Goal: Transaction & Acquisition: Purchase product/service

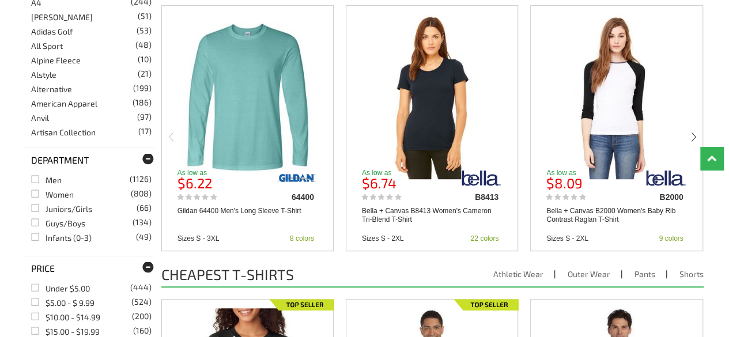
scroll to position [305, 0]
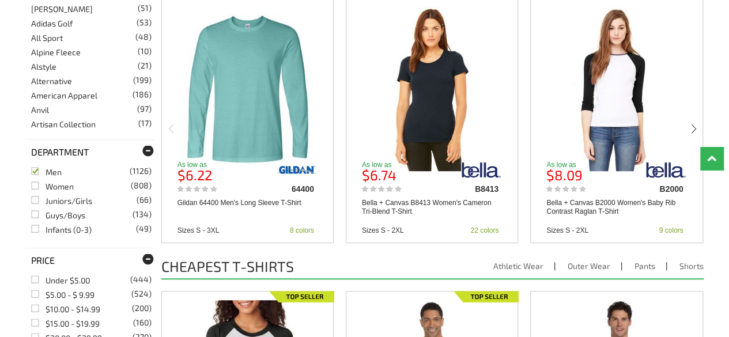
click at [39, 171] on link "Men (1126)" at bounding box center [46, 172] width 31 height 10
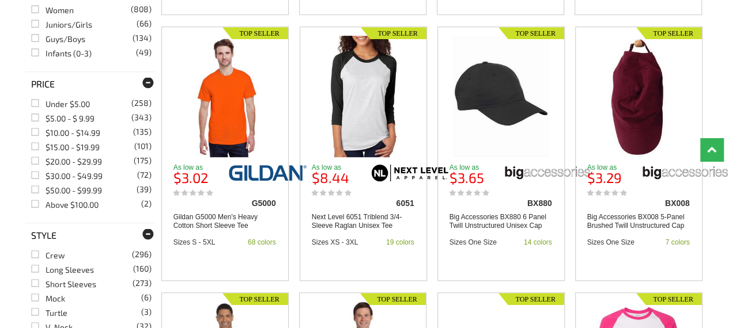
scroll to position [484, 0]
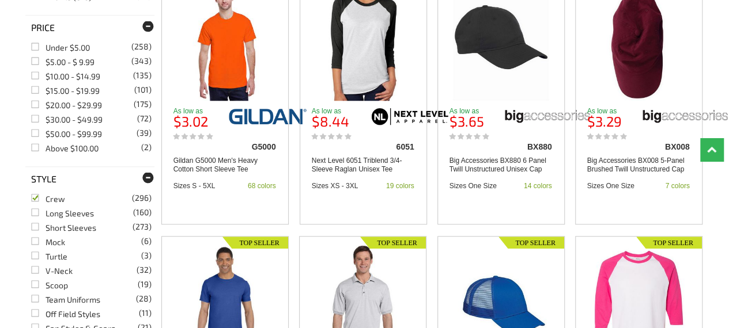
click at [36, 195] on link "Crew (296)" at bounding box center [48, 199] width 34 height 10
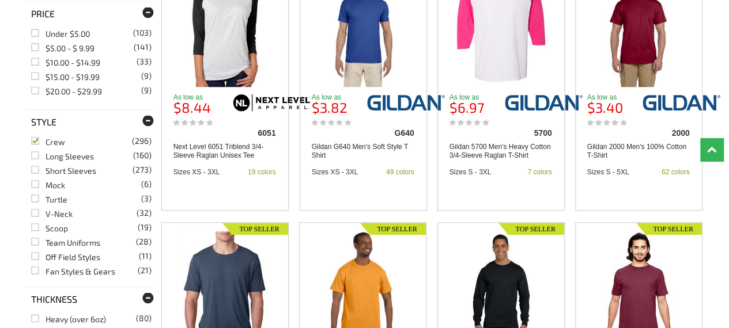
scroll to position [553, 0]
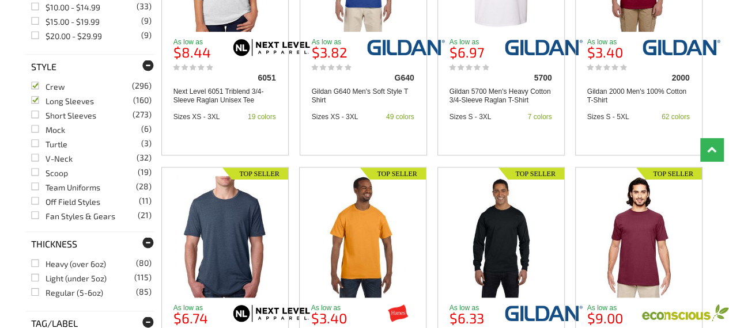
click at [35, 100] on link "Long Sleeves (160)" at bounding box center [62, 101] width 63 height 10
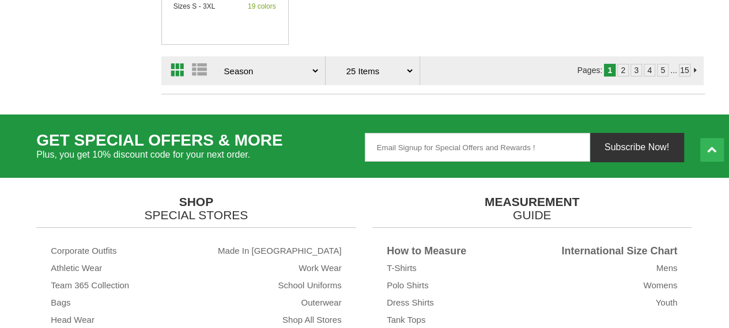
scroll to position [2010, 0]
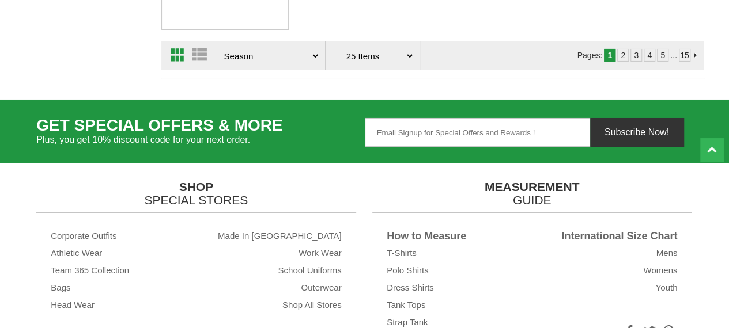
click at [624, 52] on link "2" at bounding box center [623, 55] width 5 height 9
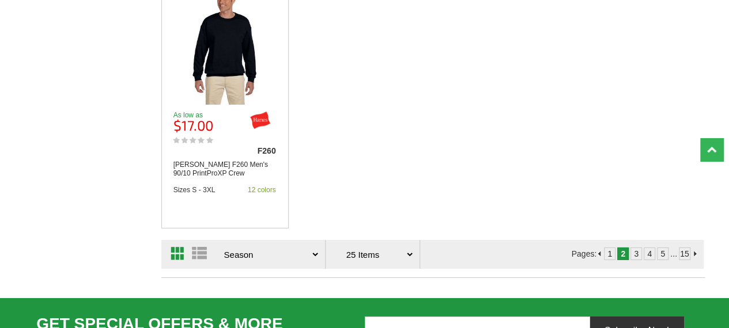
scroll to position [1817, 0]
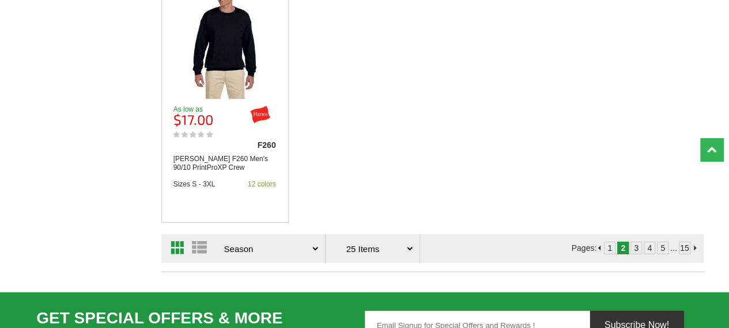
click at [637, 246] on link "3" at bounding box center [636, 248] width 5 height 9
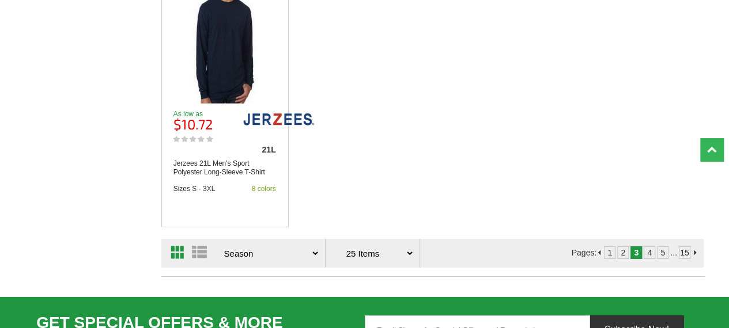
scroll to position [1835, 0]
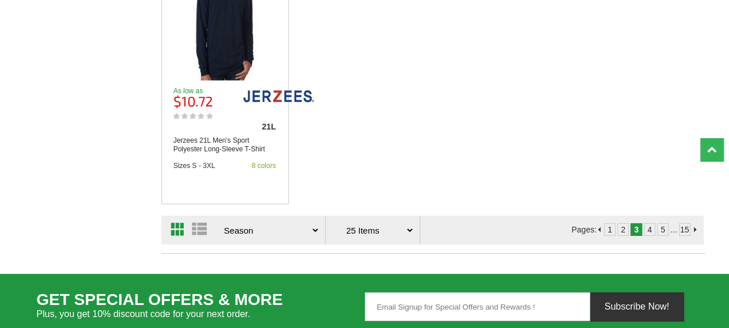
click at [652, 226] on link "4" at bounding box center [649, 229] width 5 height 9
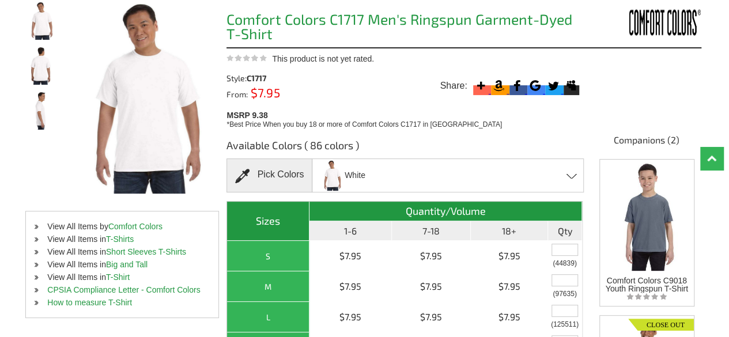
scroll to position [138, 0]
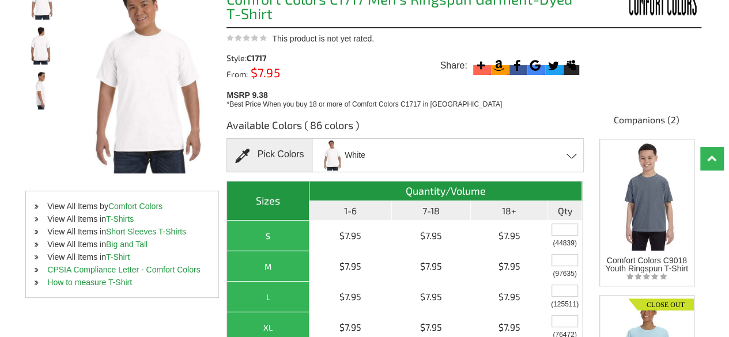
click at [509, 140] on div "White Aloe - Closeout Banana Bay Berry Black Blossom Blue Jean Blue Spruce Boys…" at bounding box center [448, 155] width 272 height 34
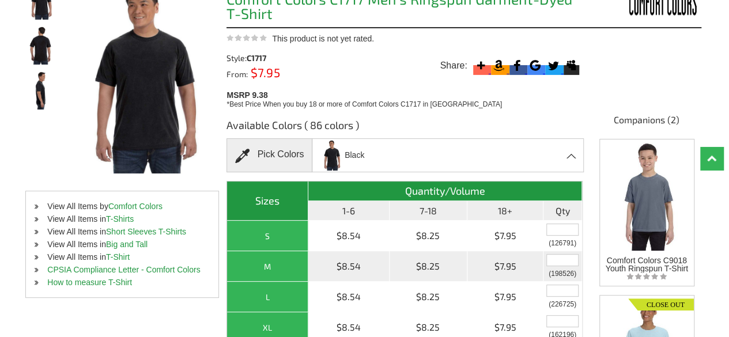
click at [564, 259] on input "text" at bounding box center [562, 260] width 32 height 12
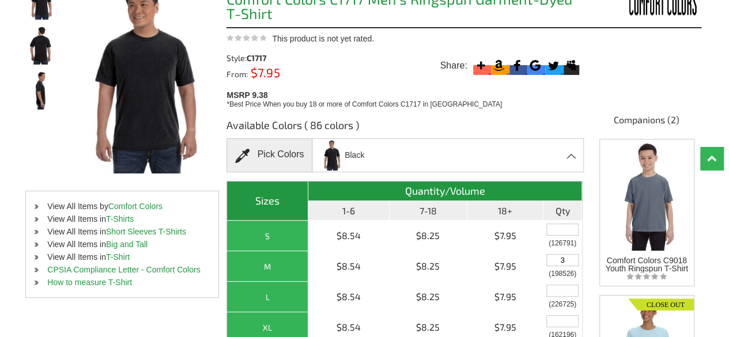
type input "3"
click at [656, 69] on div "Home Shop by Brands Shop all Comfort Colors Comfort Colors C1717 Men's Ringspun…" at bounding box center [364, 226] width 678 height 527
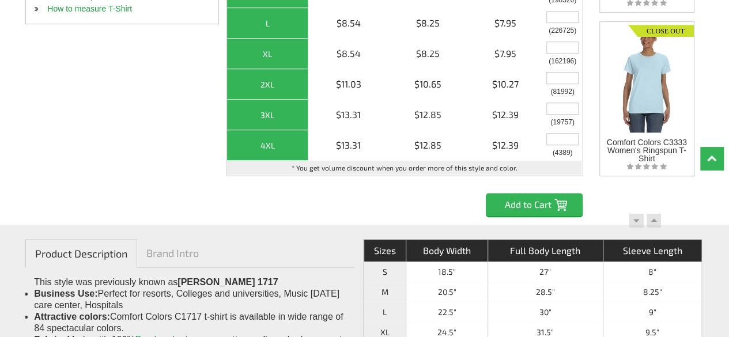
scroll to position [415, 0]
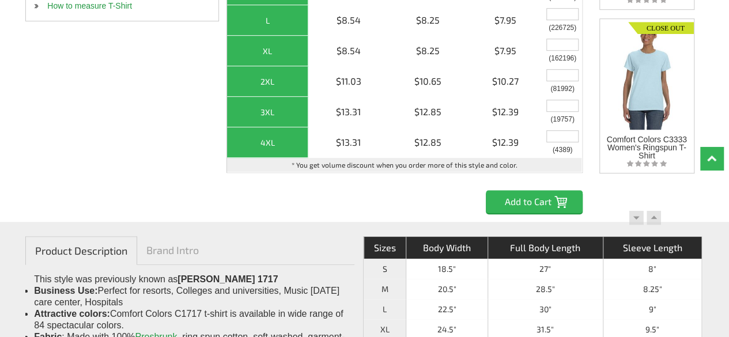
click at [531, 206] on input "Add to Cart" at bounding box center [534, 201] width 97 height 23
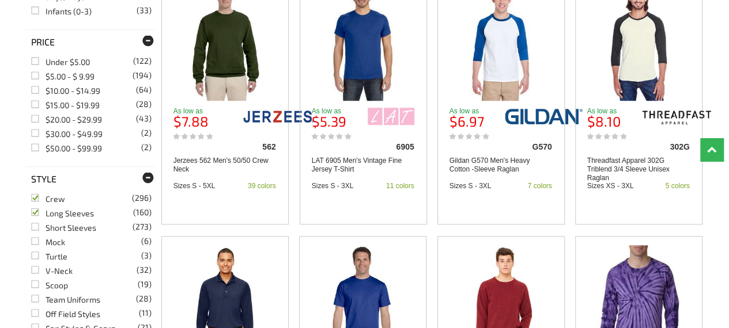
scroll to position [771, 0]
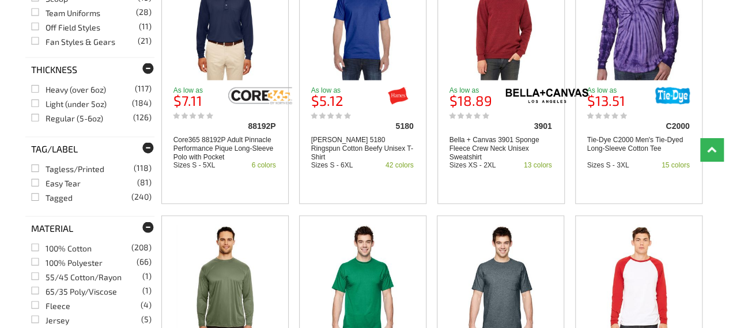
click at [721, 220] on div "Home Home Shop by Department Home Close Clear All YOU SELECTED Men Crew Long Sl…" at bounding box center [364, 323] width 729 height 2003
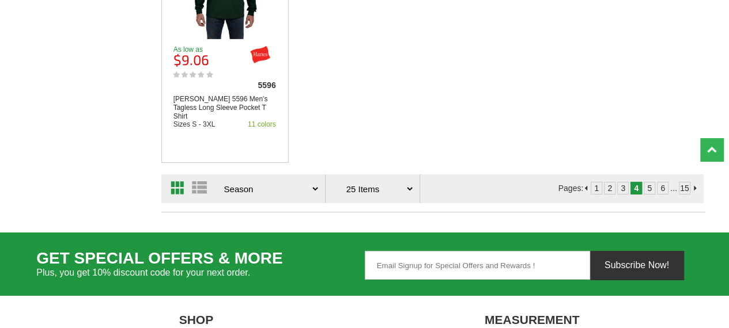
scroll to position [1924, 0]
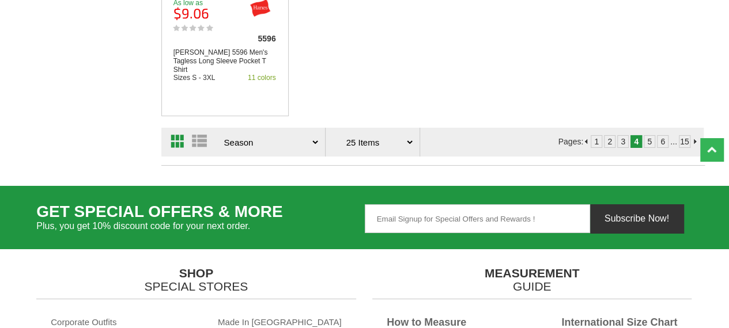
click at [652, 137] on link "5" at bounding box center [649, 141] width 5 height 9
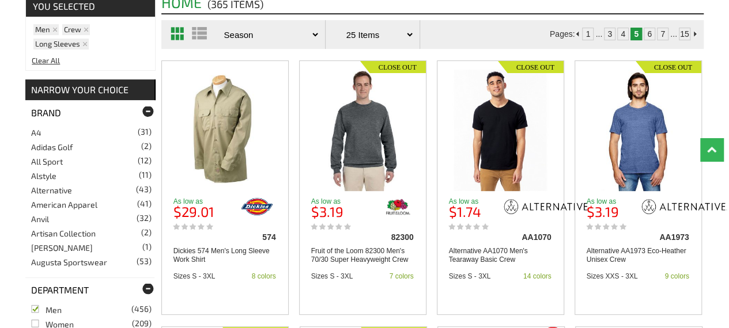
scroll to position [126, 0]
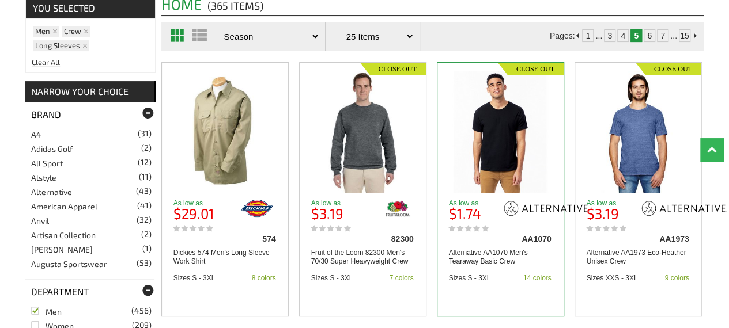
click at [539, 103] on img at bounding box center [500, 132] width 97 height 122
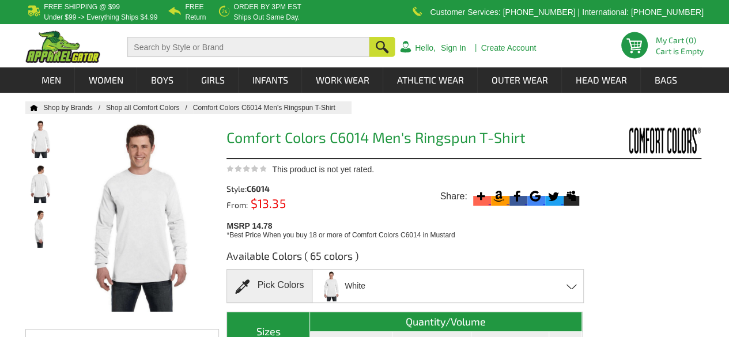
click at [541, 273] on div "White [PERSON_NAME] Black Blossom Blue [PERSON_NAME] Blue Spruce Boysenberry - …" at bounding box center [448, 286] width 272 height 34
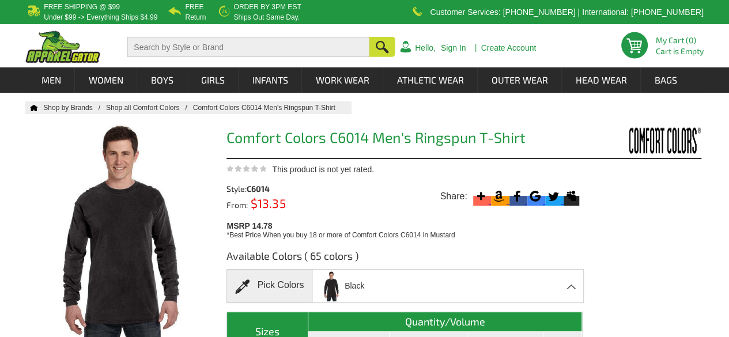
scroll to position [295, 0]
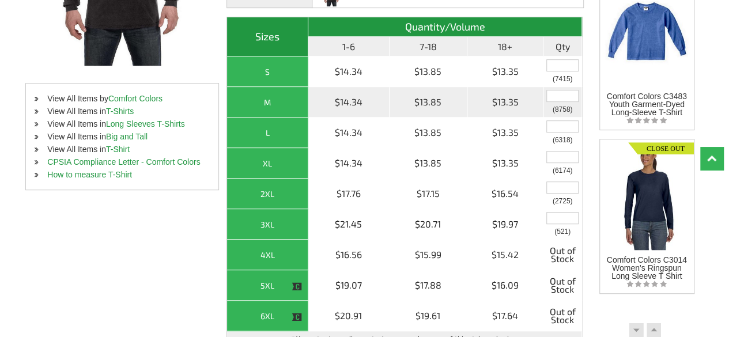
click at [568, 95] on input "text" at bounding box center [562, 96] width 32 height 12
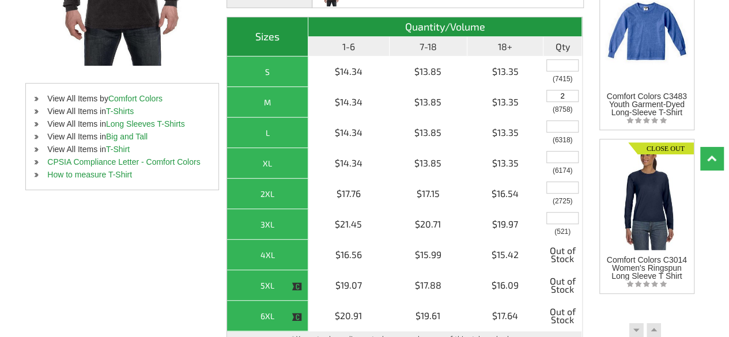
type input "2"
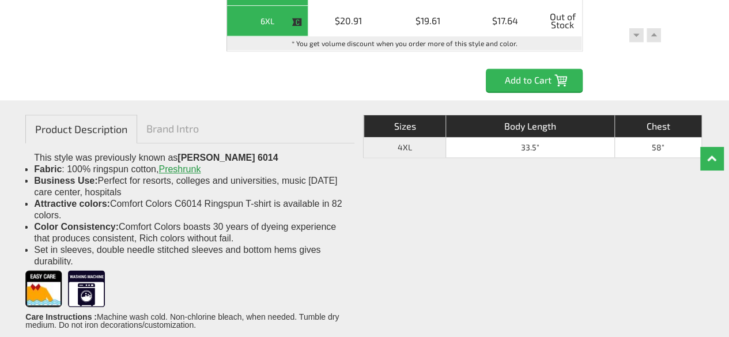
drag, startPoint x: 736, startPoint y: 124, endPoint x: 539, endPoint y: 235, distance: 226.2
click at [539, 235] on div "Product Description Brand Intro This style was previously known as Chouinard 60…" at bounding box center [364, 224] width 729 height 249
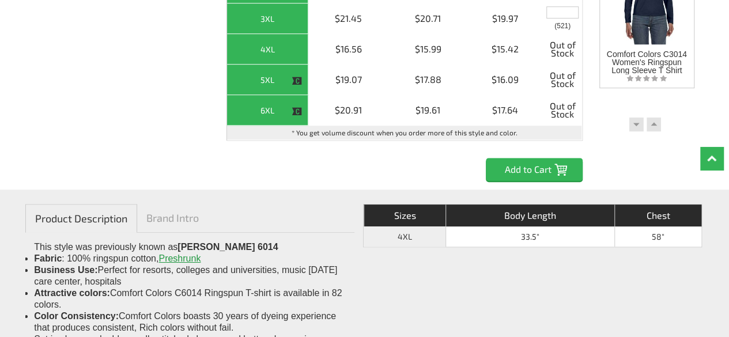
scroll to position [480, 0]
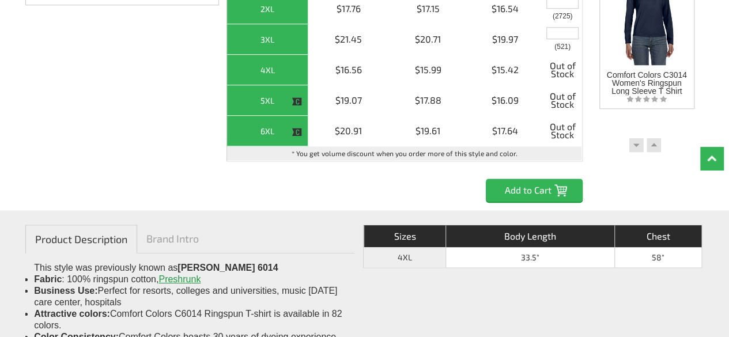
click at [551, 179] on input "Add to Cart" at bounding box center [534, 190] width 97 height 23
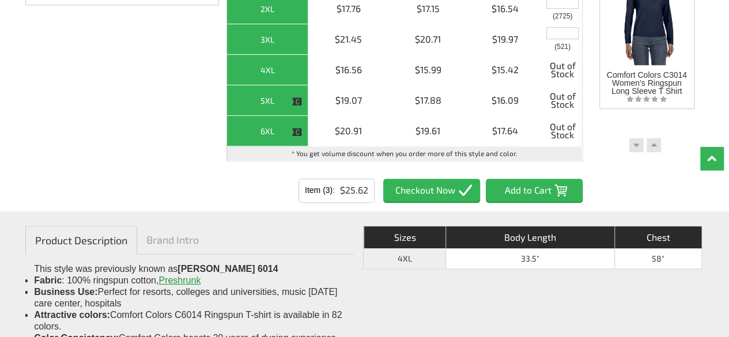
scroll to position [185, 0]
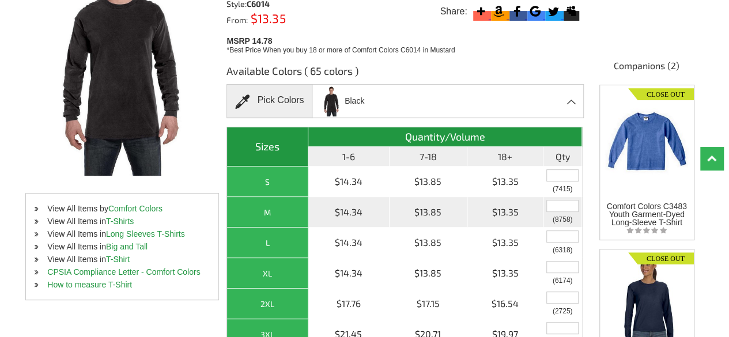
click at [561, 201] on input "text" at bounding box center [562, 206] width 32 height 12
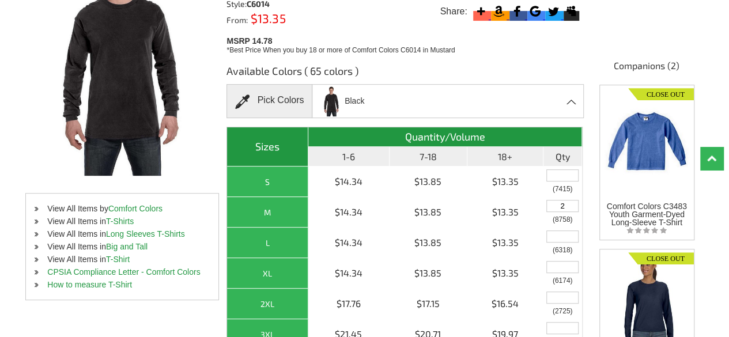
type input "2"
click at [522, 74] on h3 "Available Colors ( 65 colors )" at bounding box center [404, 74] width 356 height 20
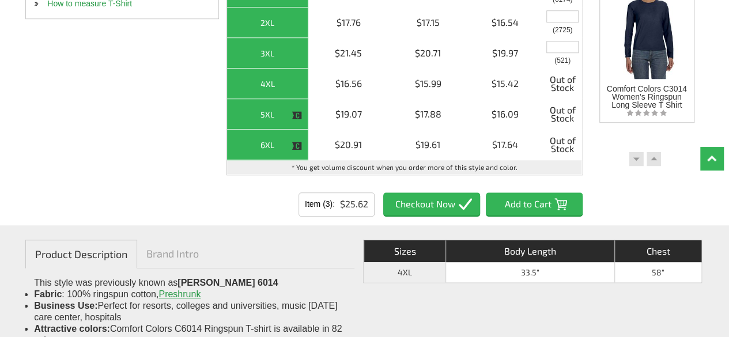
scroll to position [531, 0]
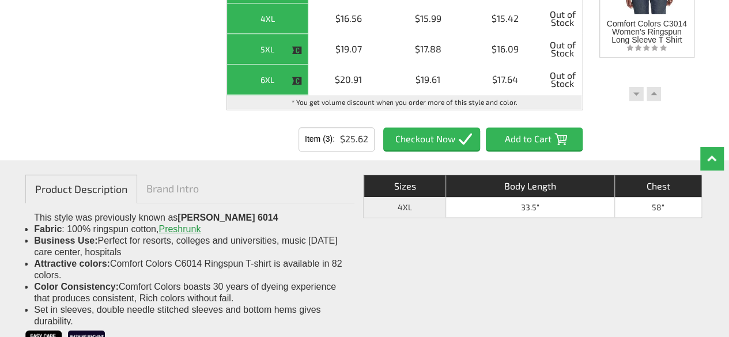
click at [565, 138] on input "Add to Cart" at bounding box center [534, 138] width 97 height 23
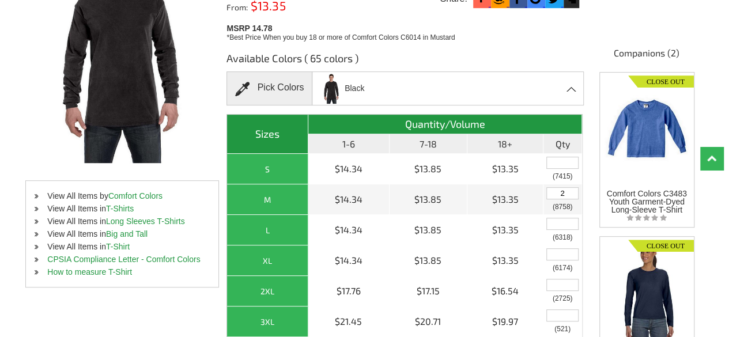
scroll to position [188, 0]
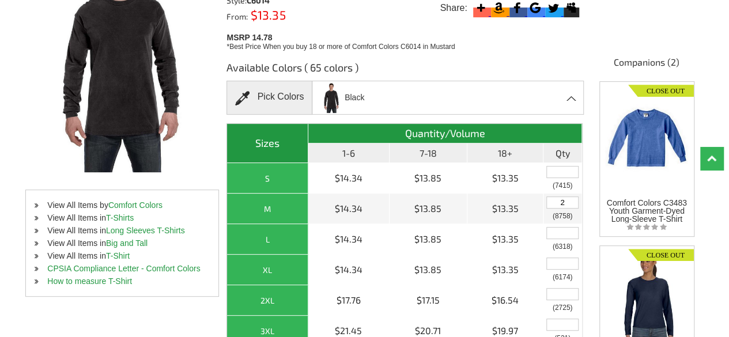
click at [416, 92] on div "Black Berry Black Blossom Blue Jean Blue Spruce Boysenberry - Closeout Brick Br…" at bounding box center [448, 98] width 272 height 34
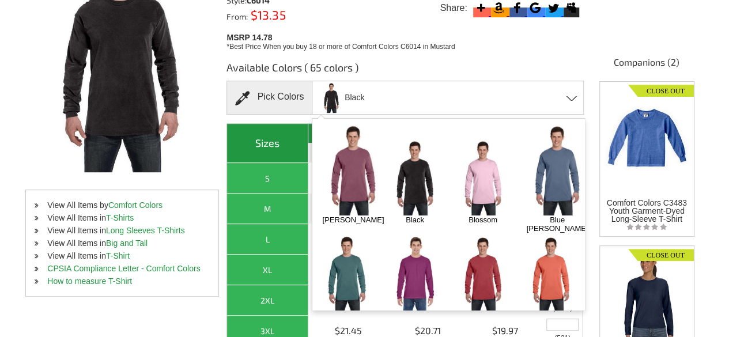
scroll to position [0, 0]
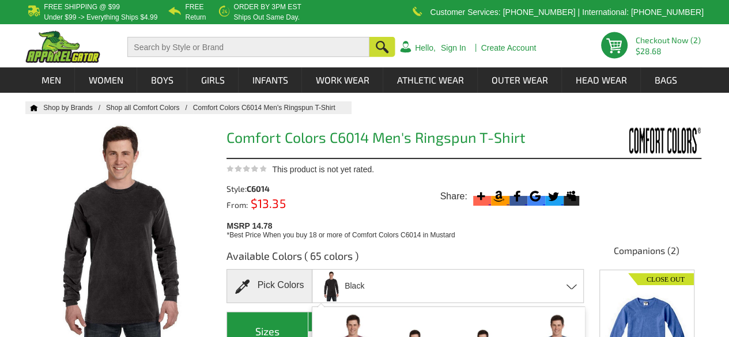
click at [650, 53] on span "$28.68" at bounding box center [670, 51] width 68 height 8
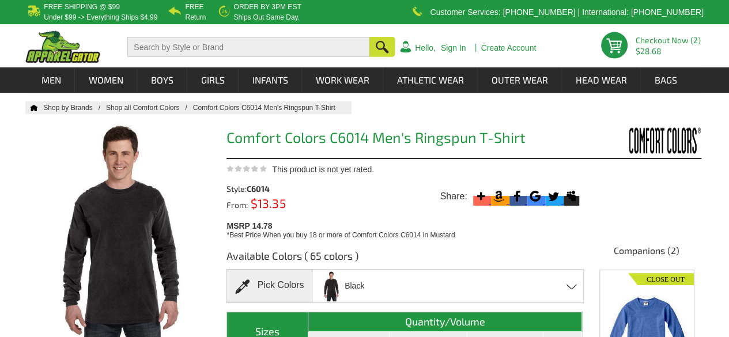
click at [645, 40] on link "Checkout Now (2)" at bounding box center [668, 40] width 65 height 10
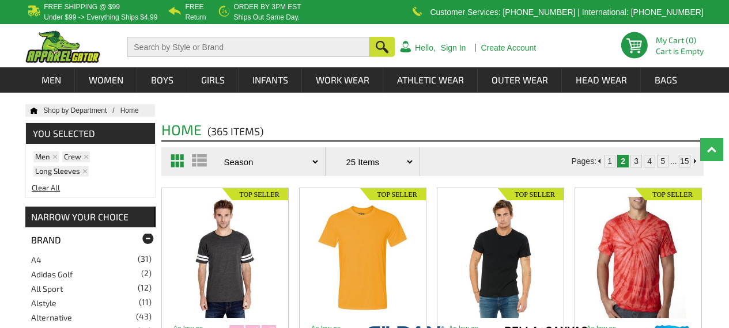
scroll to position [1817, 0]
